Goal: Communication & Community: Answer question/provide support

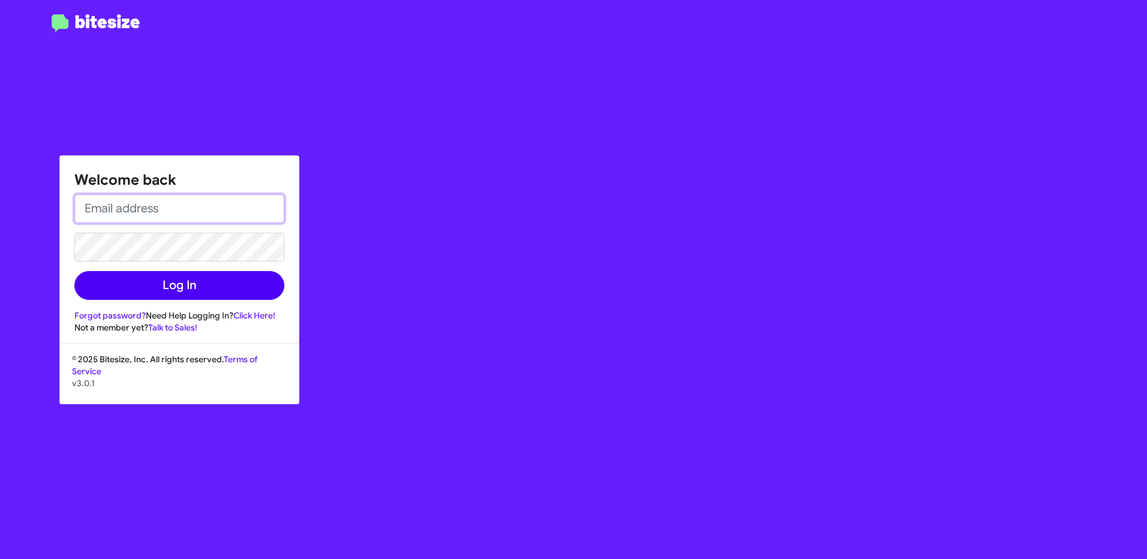
type input "[EMAIL_ADDRESS][DOMAIN_NAME]"
click at [201, 284] on button "Log In" at bounding box center [179, 285] width 210 height 29
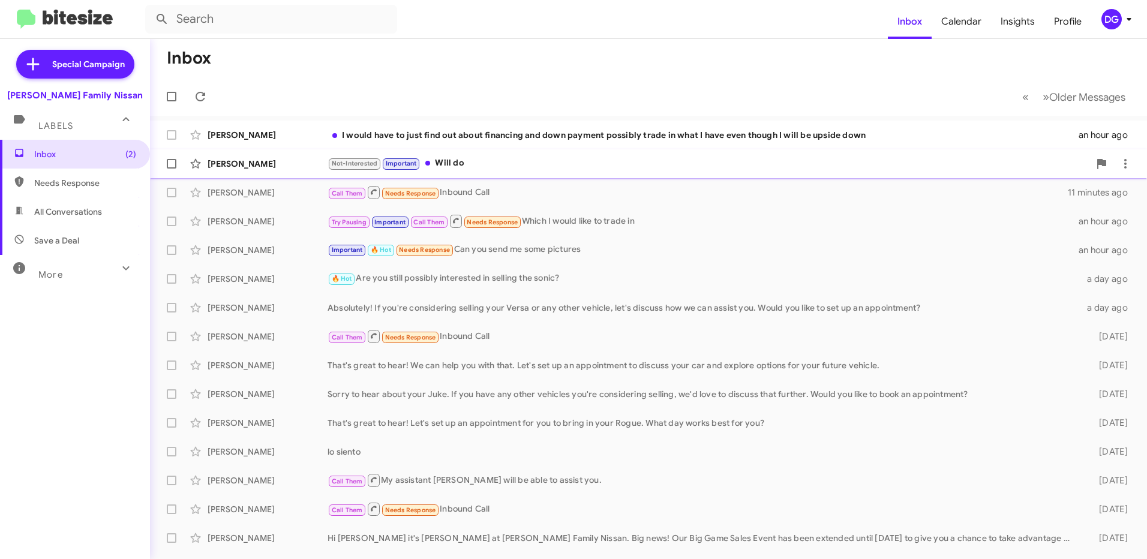
click at [284, 165] on div "[PERSON_NAME]" at bounding box center [268, 164] width 120 height 12
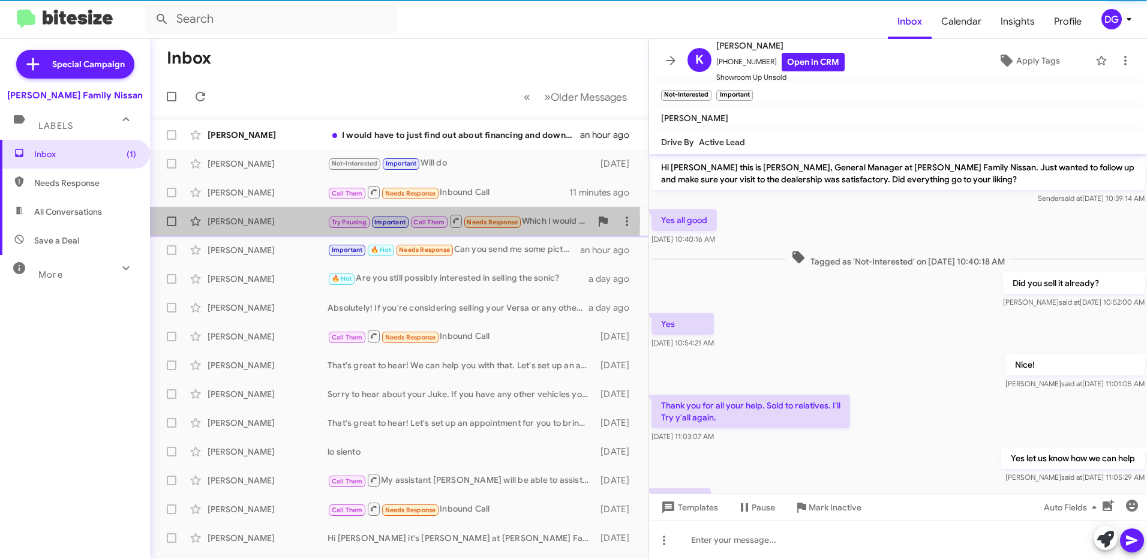
click at [282, 221] on div "[PERSON_NAME]" at bounding box center [268, 221] width 120 height 12
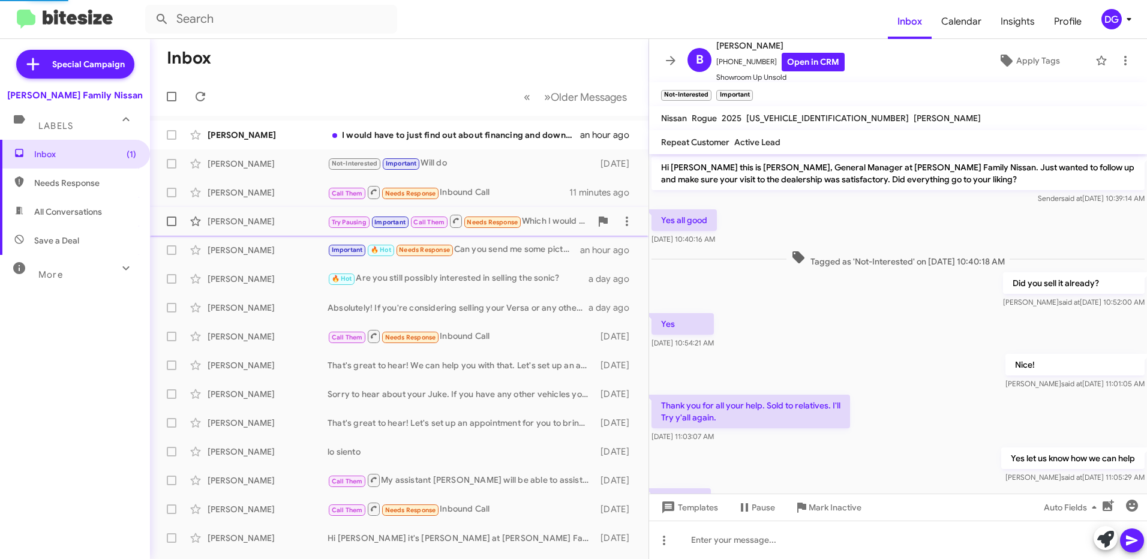
scroll to position [835, 0]
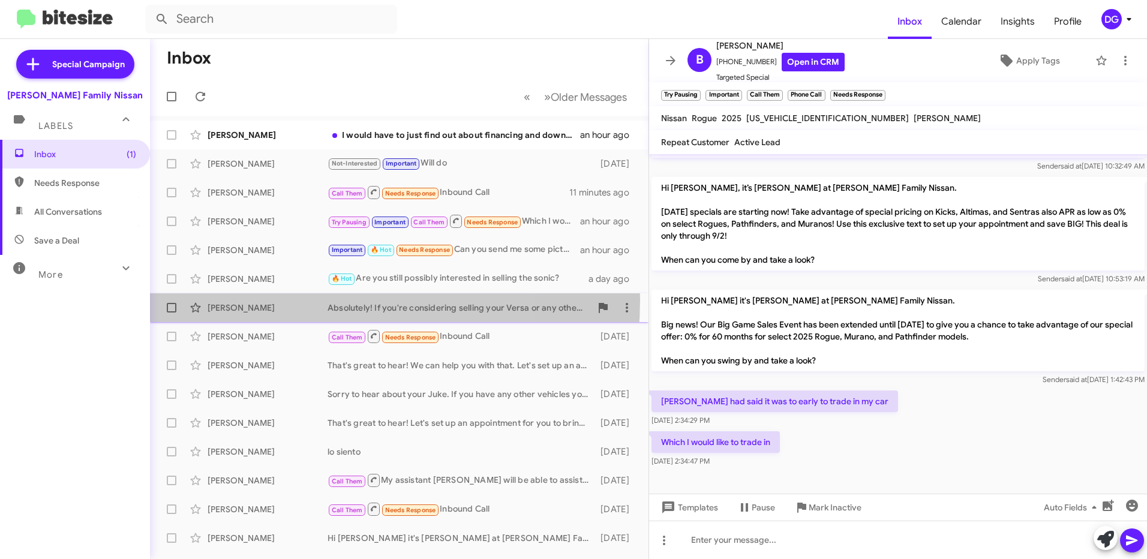
click at [282, 300] on div "[PERSON_NAME] Absolutely! If you're considering selling your Versa or any other…" at bounding box center [399, 308] width 479 height 24
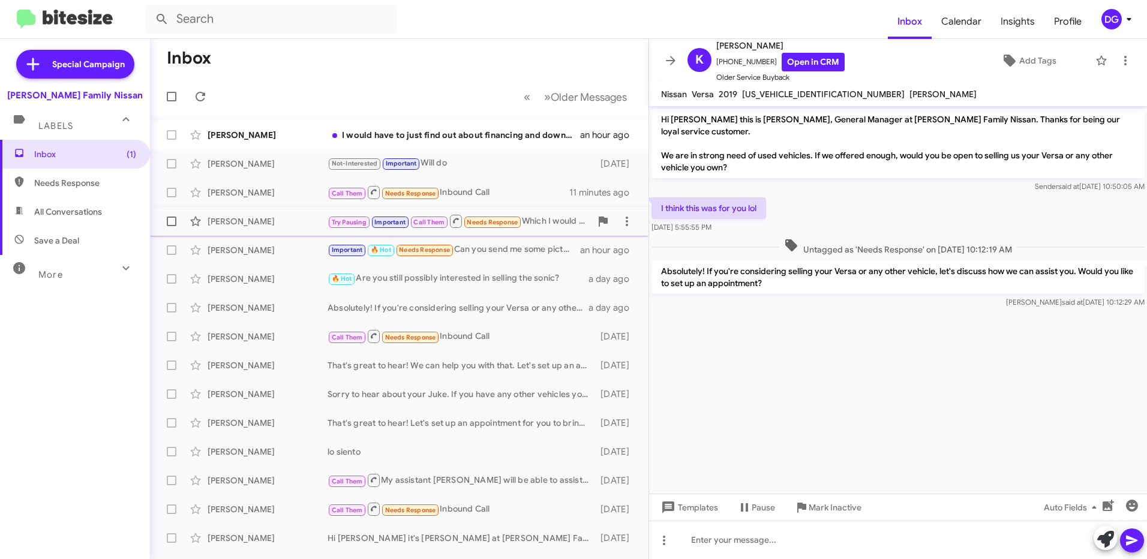
click at [285, 227] on div "[PERSON_NAME] Try Pausing Important Call Them Needs Response Which I would like…" at bounding box center [399, 221] width 479 height 24
click at [290, 189] on div "[PERSON_NAME]" at bounding box center [268, 193] width 120 height 12
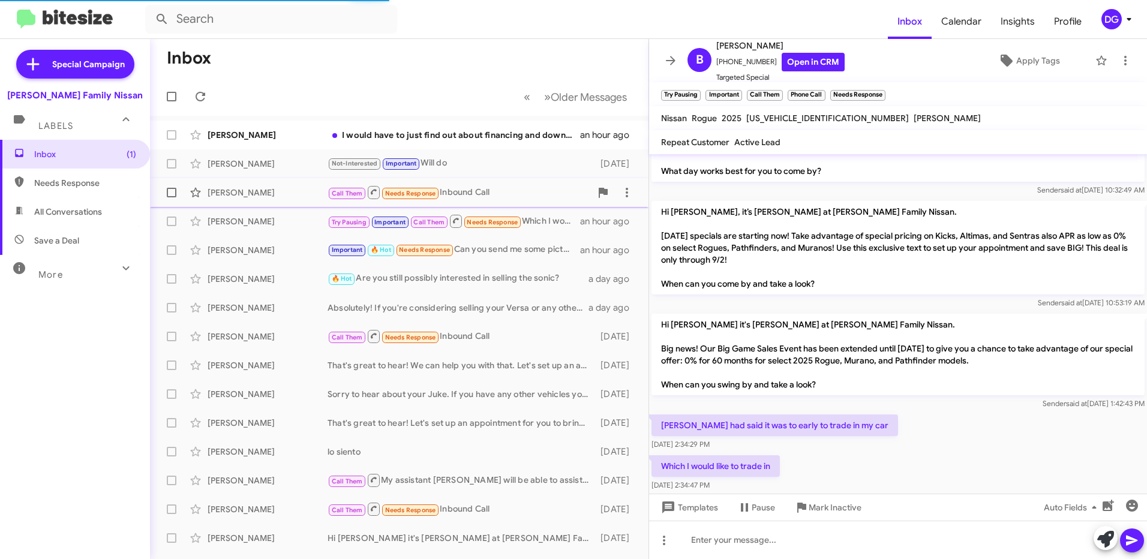
scroll to position [606, 0]
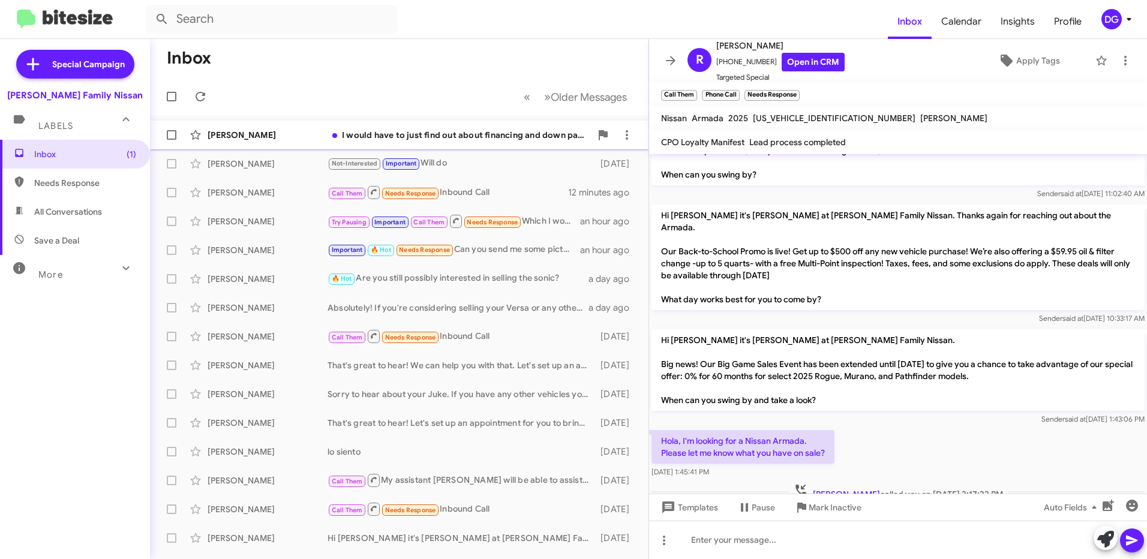
click at [279, 136] on div "[PERSON_NAME]" at bounding box center [268, 135] width 120 height 12
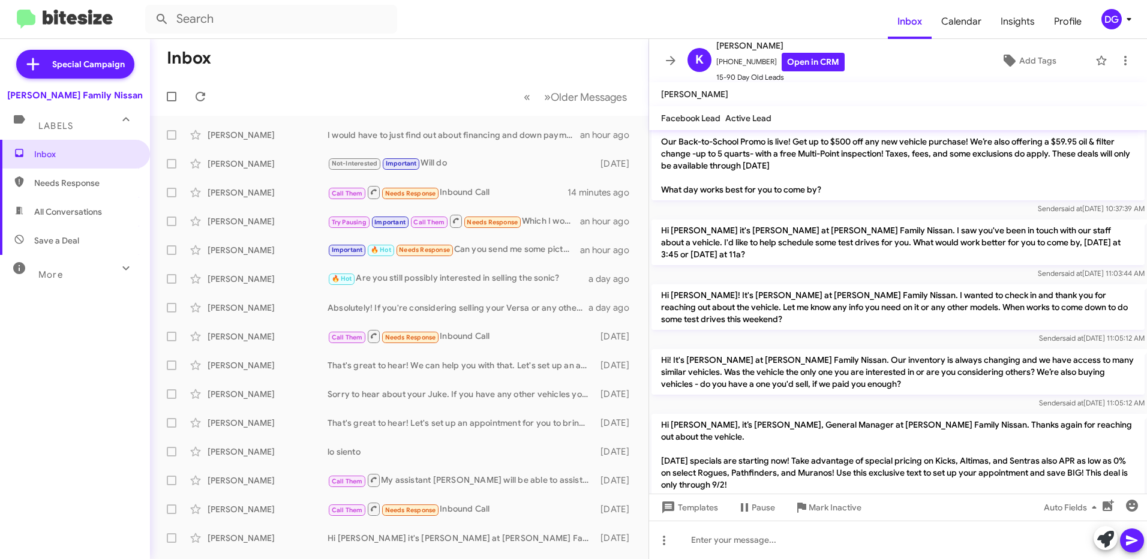
scroll to position [729, 0]
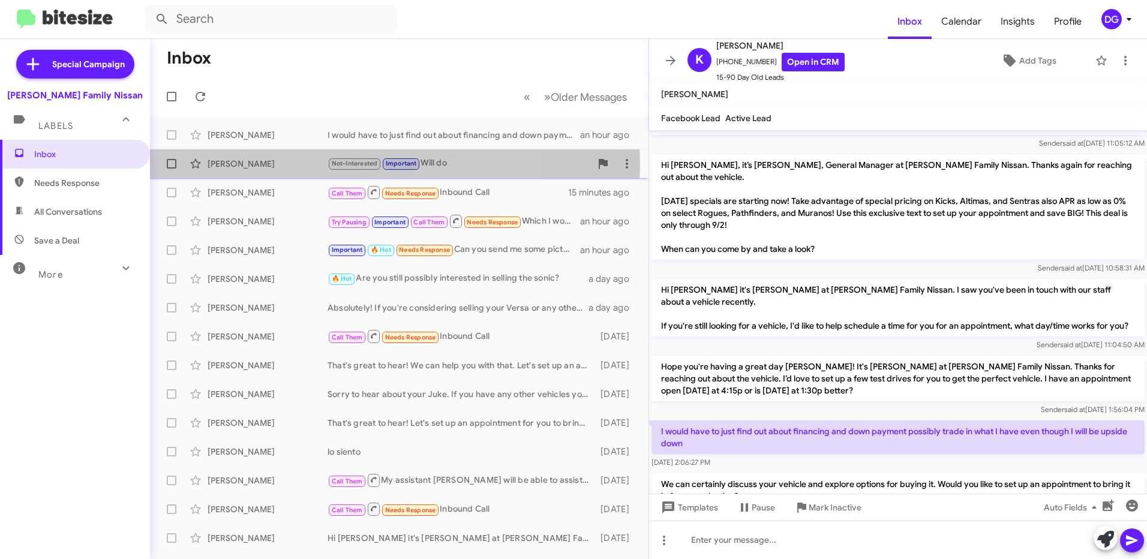
click at [286, 164] on div "[PERSON_NAME]" at bounding box center [268, 164] width 120 height 12
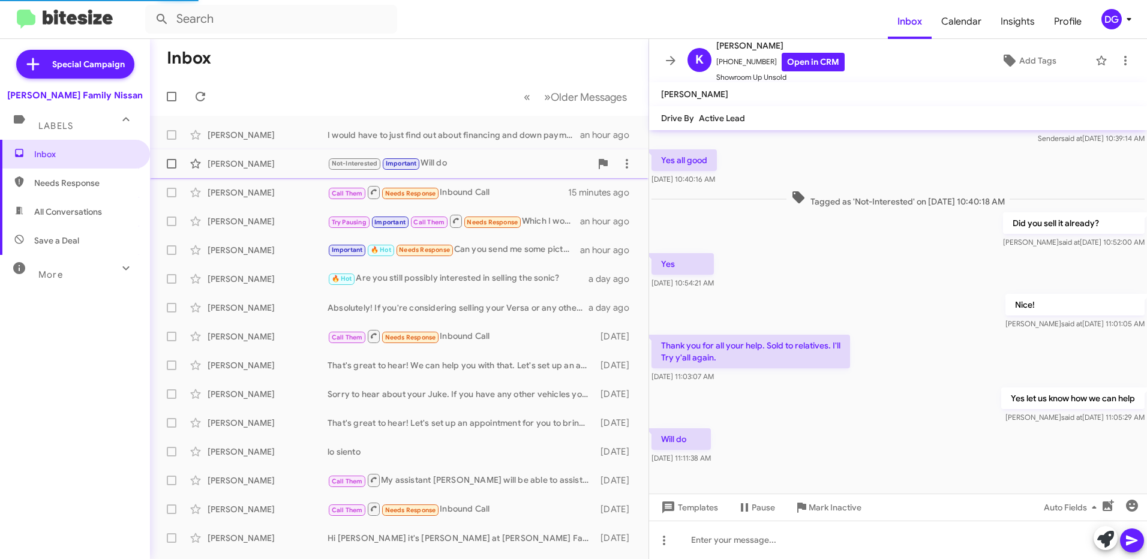
scroll to position [60, 0]
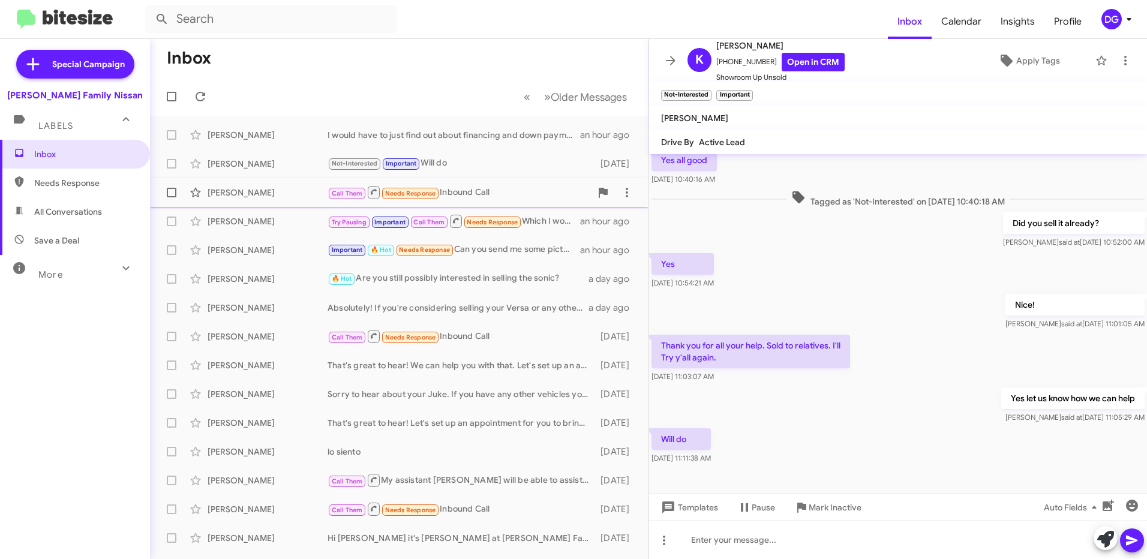
click at [269, 191] on div "[PERSON_NAME]" at bounding box center [268, 193] width 120 height 12
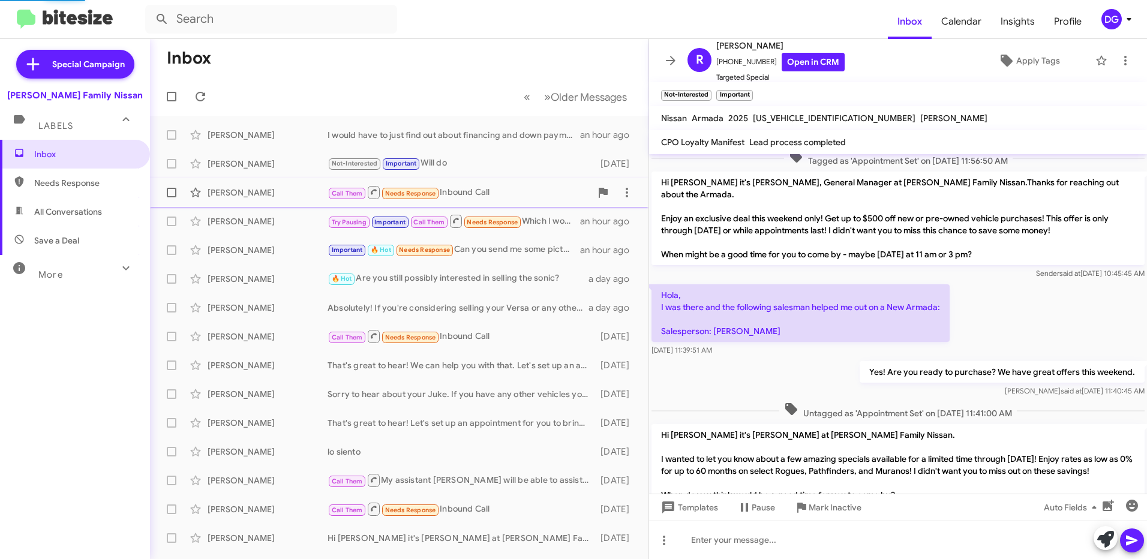
scroll to position [606, 0]
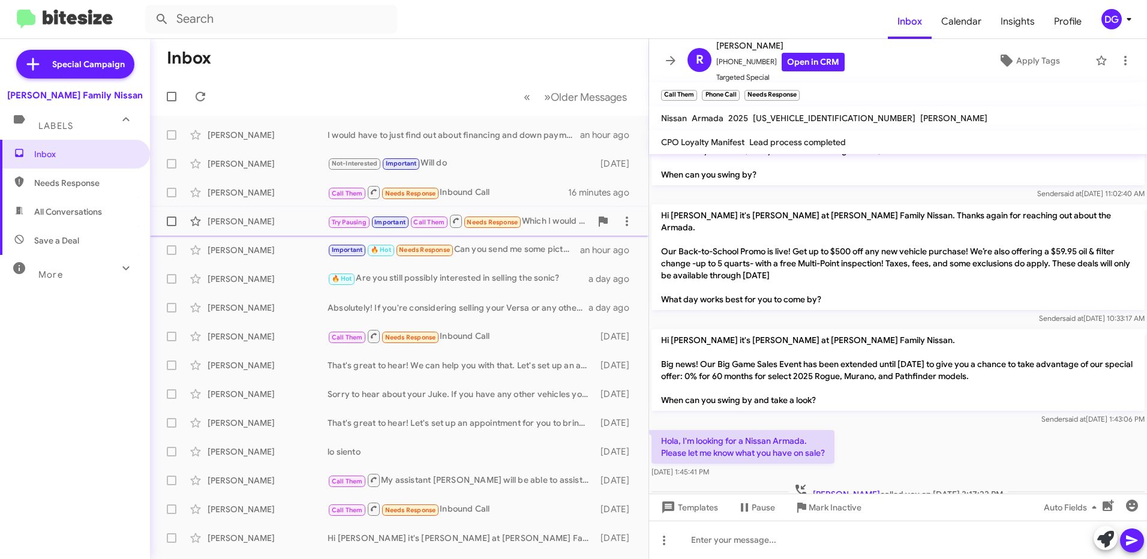
click at [269, 222] on div "[PERSON_NAME]" at bounding box center [268, 221] width 120 height 12
